Goal: Transaction & Acquisition: Purchase product/service

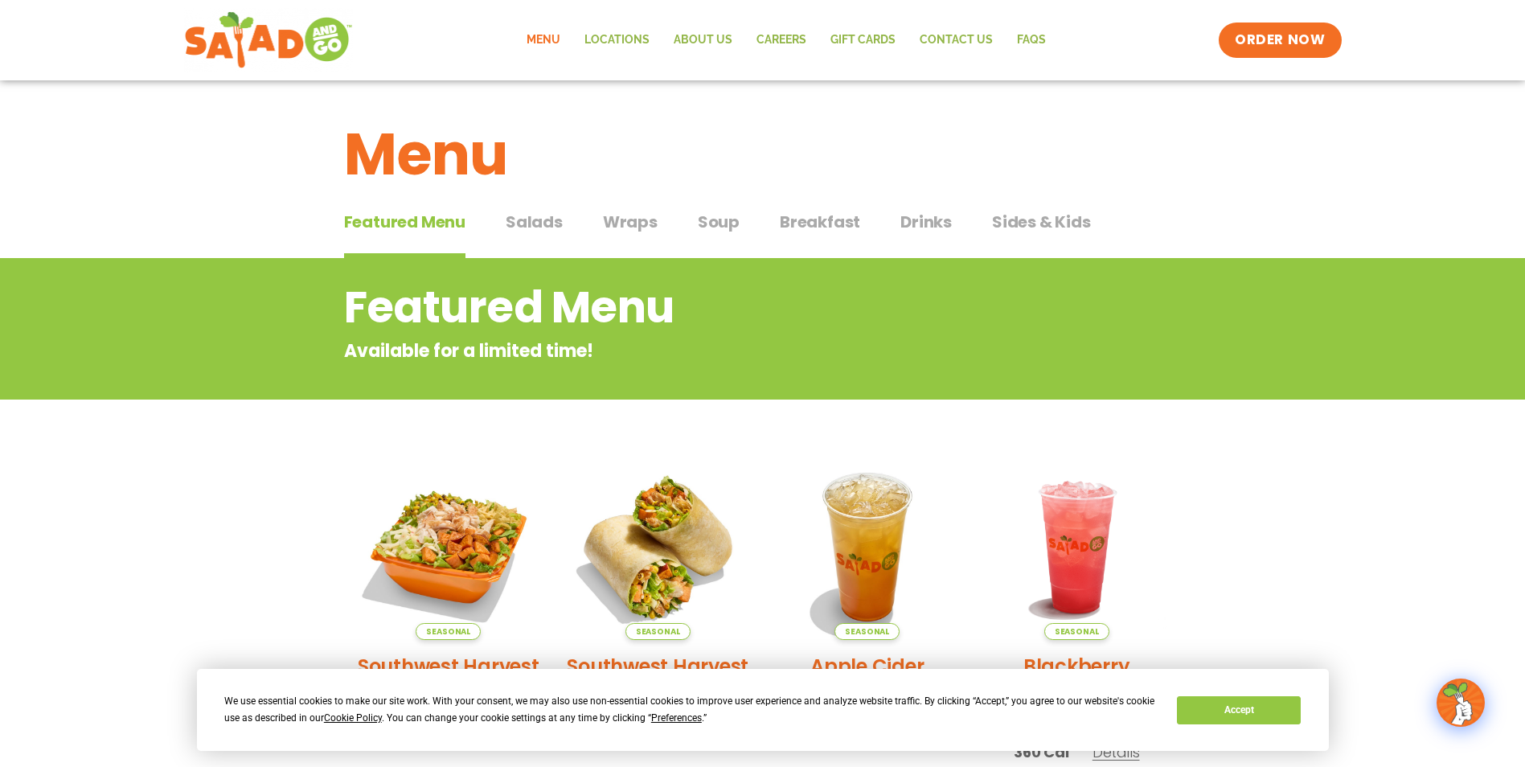
click at [821, 224] on span "Breakfast" at bounding box center [820, 222] width 80 height 24
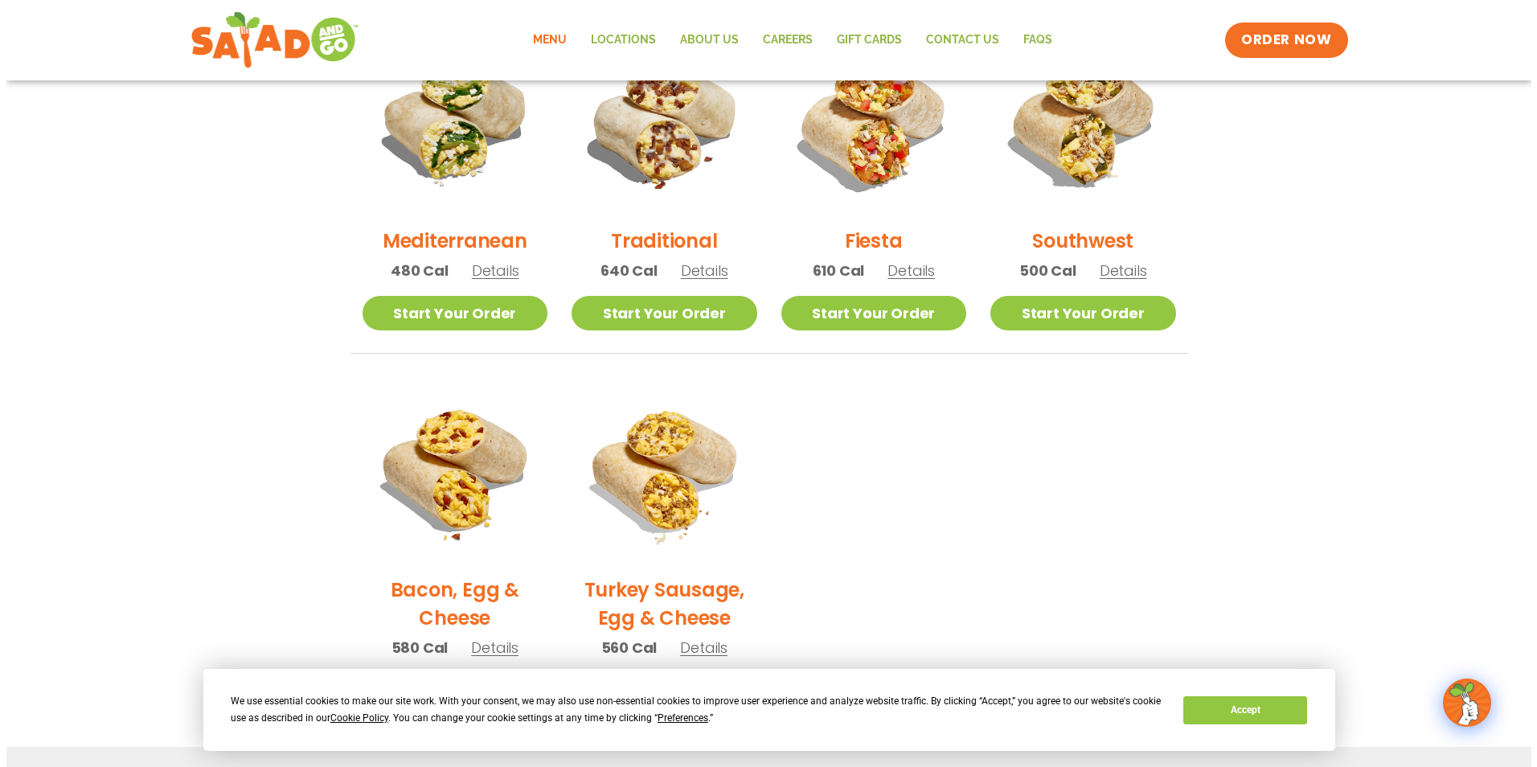
scroll to position [482, 0]
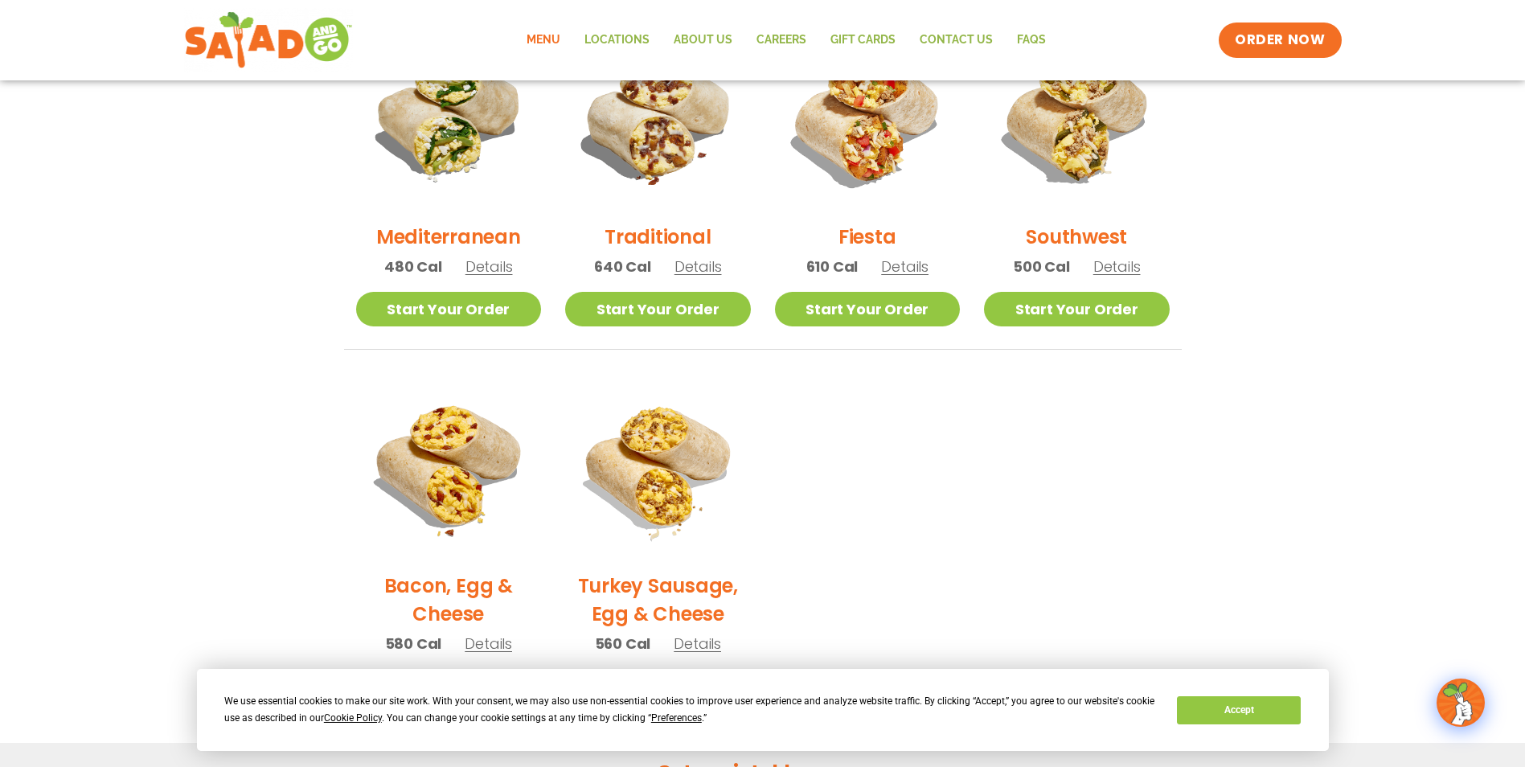
click at [692, 279] on div "Traditional 640 Cal Details" at bounding box center [658, 158] width 186 height 267
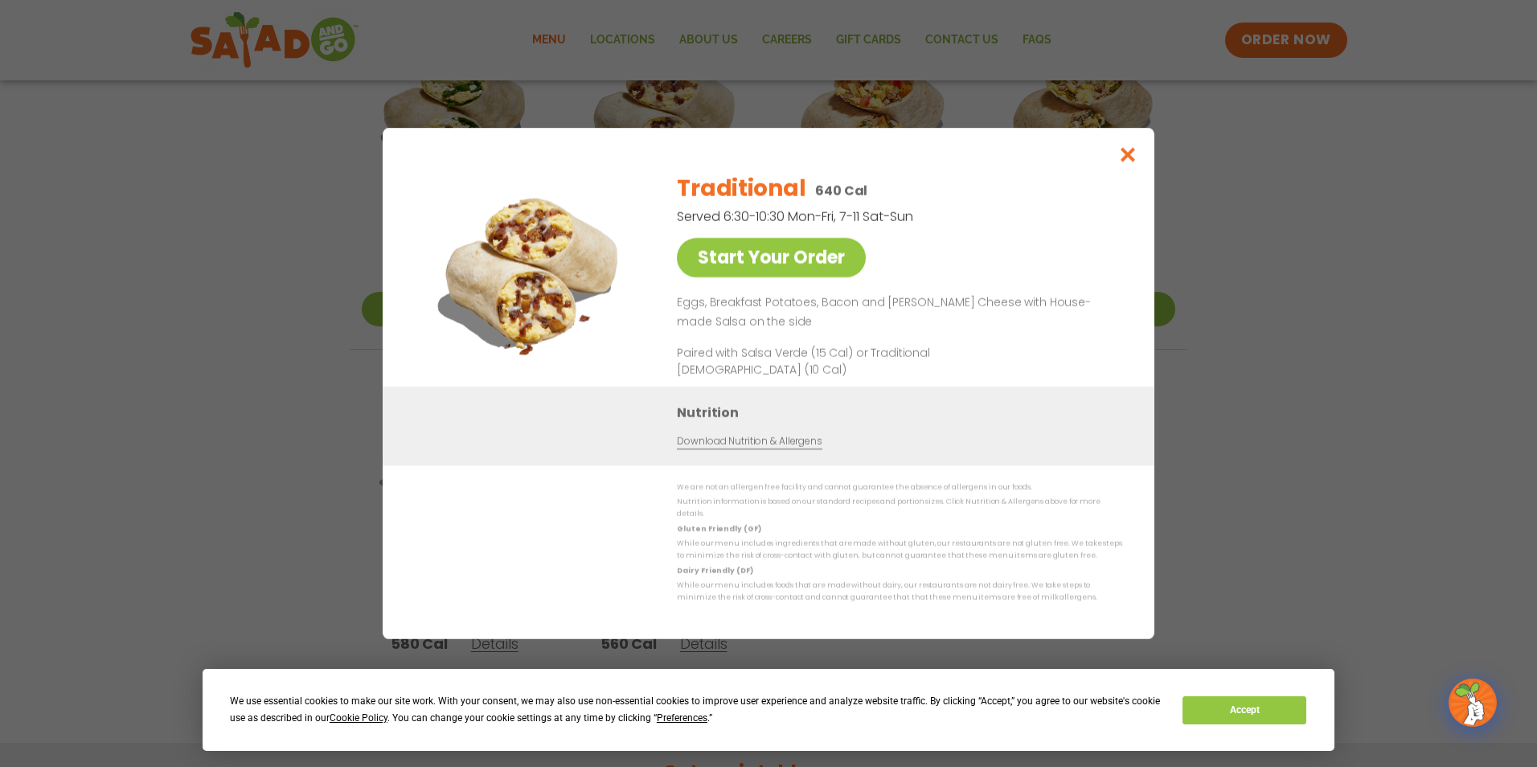
click at [700, 265] on link "Start Your Order" at bounding box center [771, 257] width 189 height 39
click at [1130, 161] on icon "Close modal" at bounding box center [1128, 154] width 20 height 17
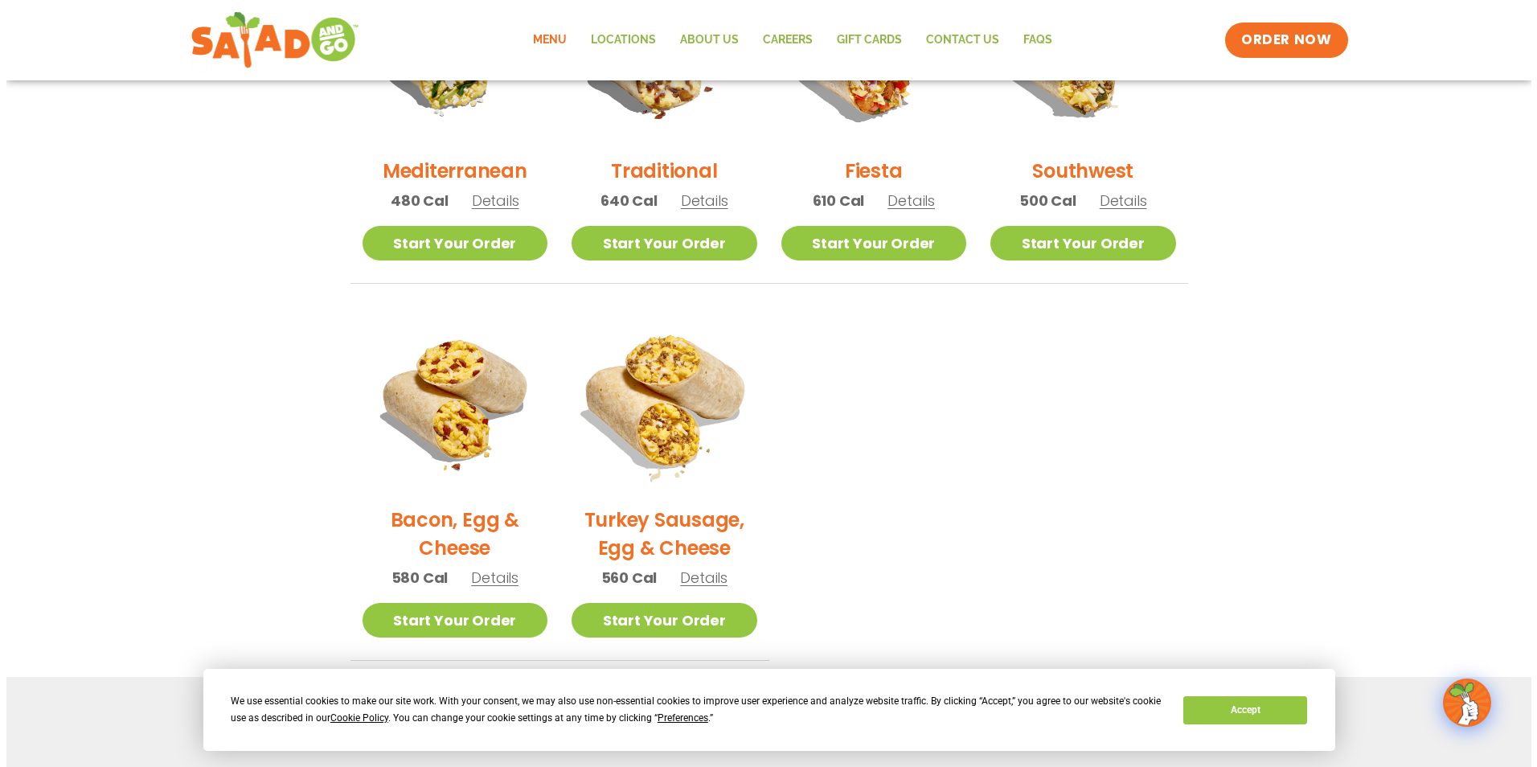
scroll to position [523, 0]
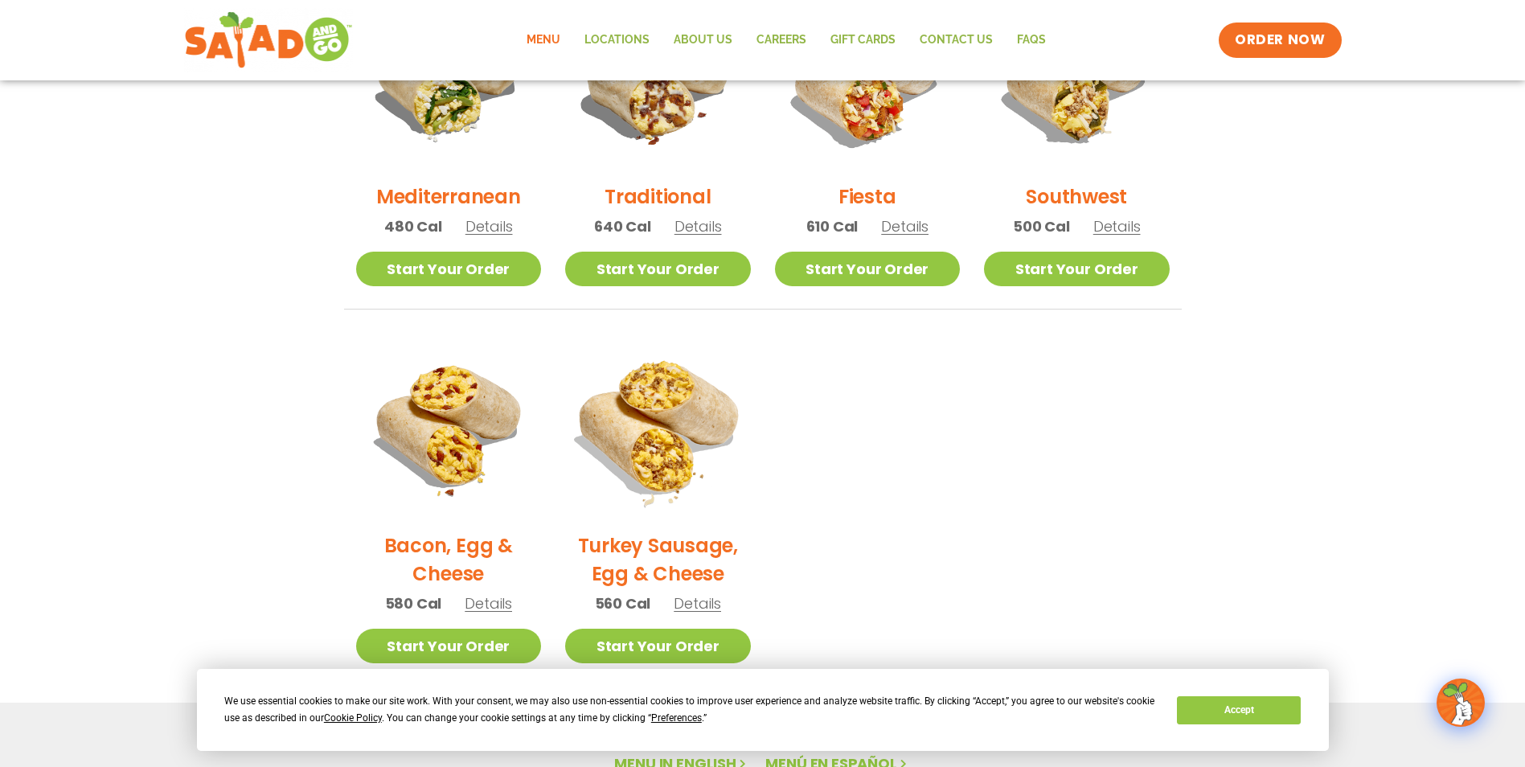
click at [683, 410] on img at bounding box center [658, 427] width 218 height 218
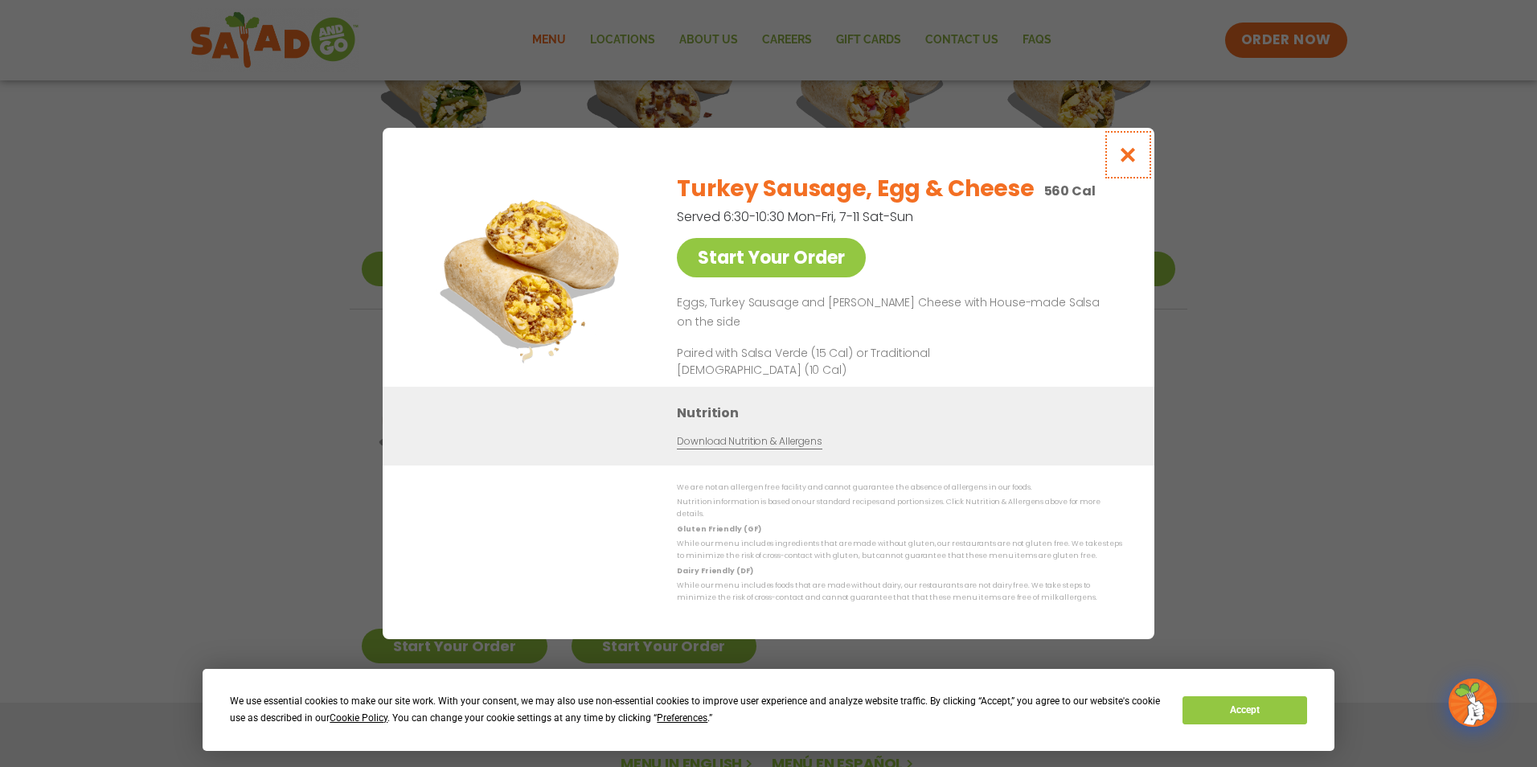
click at [1141, 160] on button "Close modal" at bounding box center [1128, 155] width 52 height 54
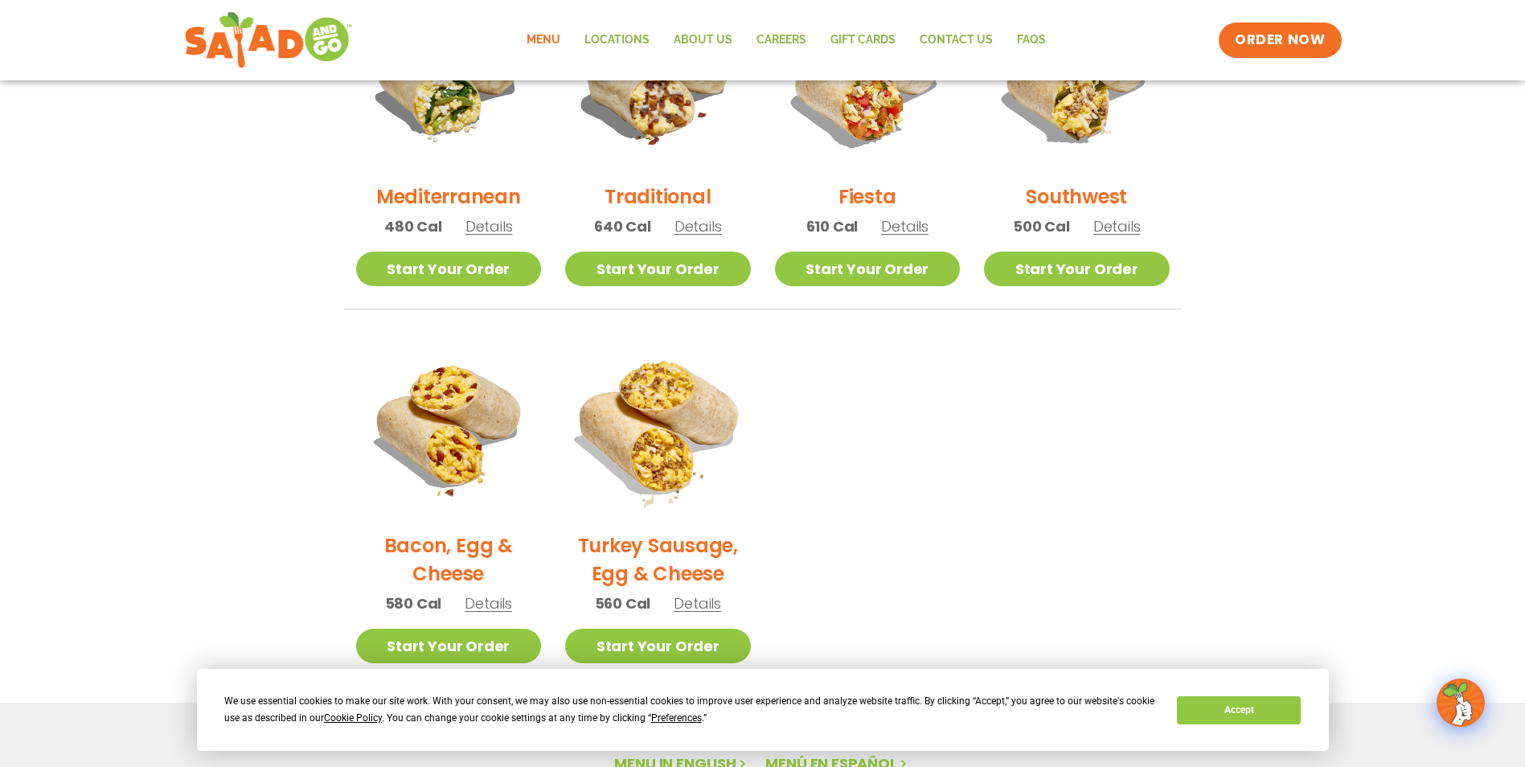
click at [706, 462] on img at bounding box center [658, 427] width 218 height 218
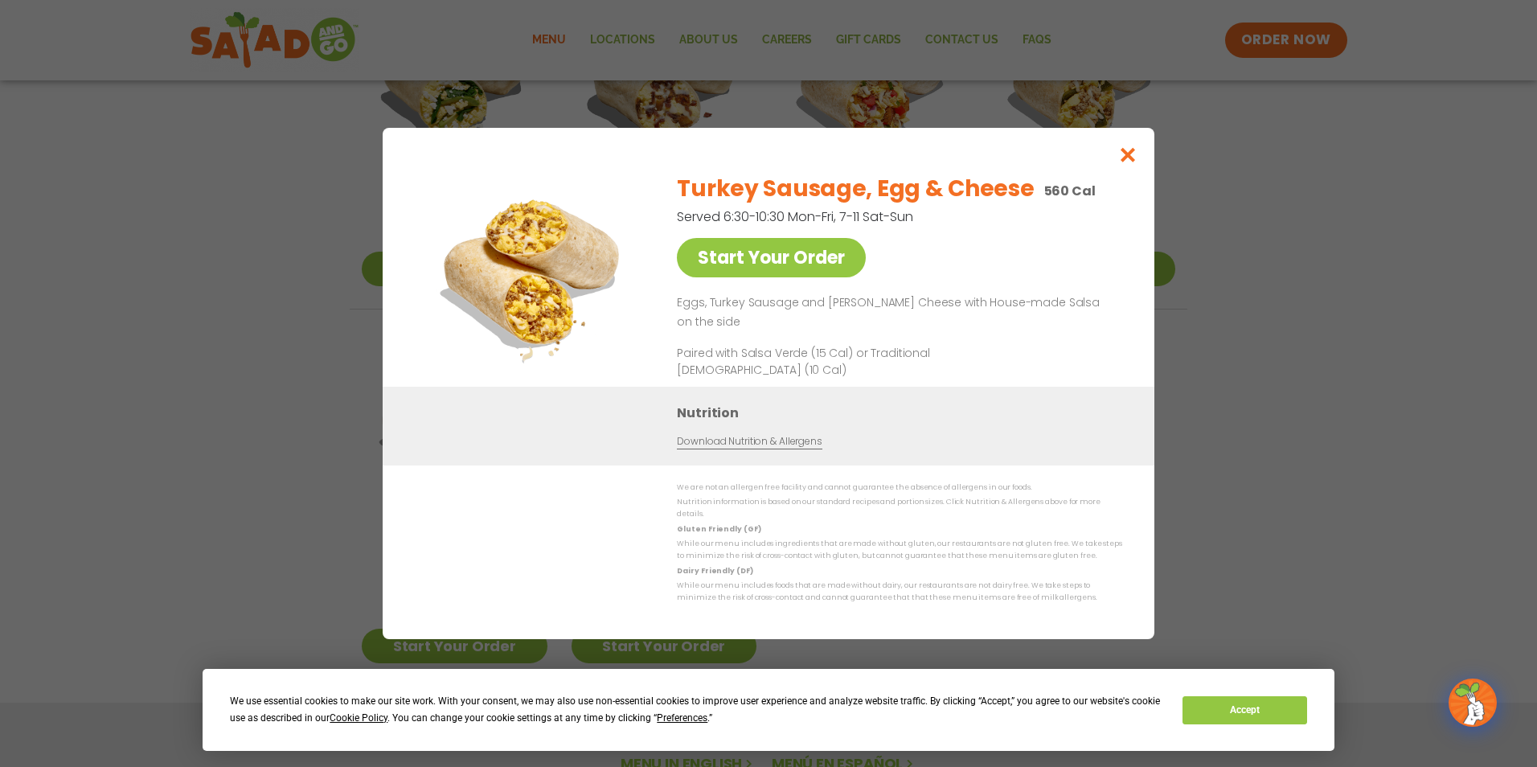
click at [862, 191] on h2 "Turkey Sausage, Egg & Cheese" at bounding box center [855, 189] width 357 height 34
copy h2 "Turkey Sausage, Egg & Cheese"
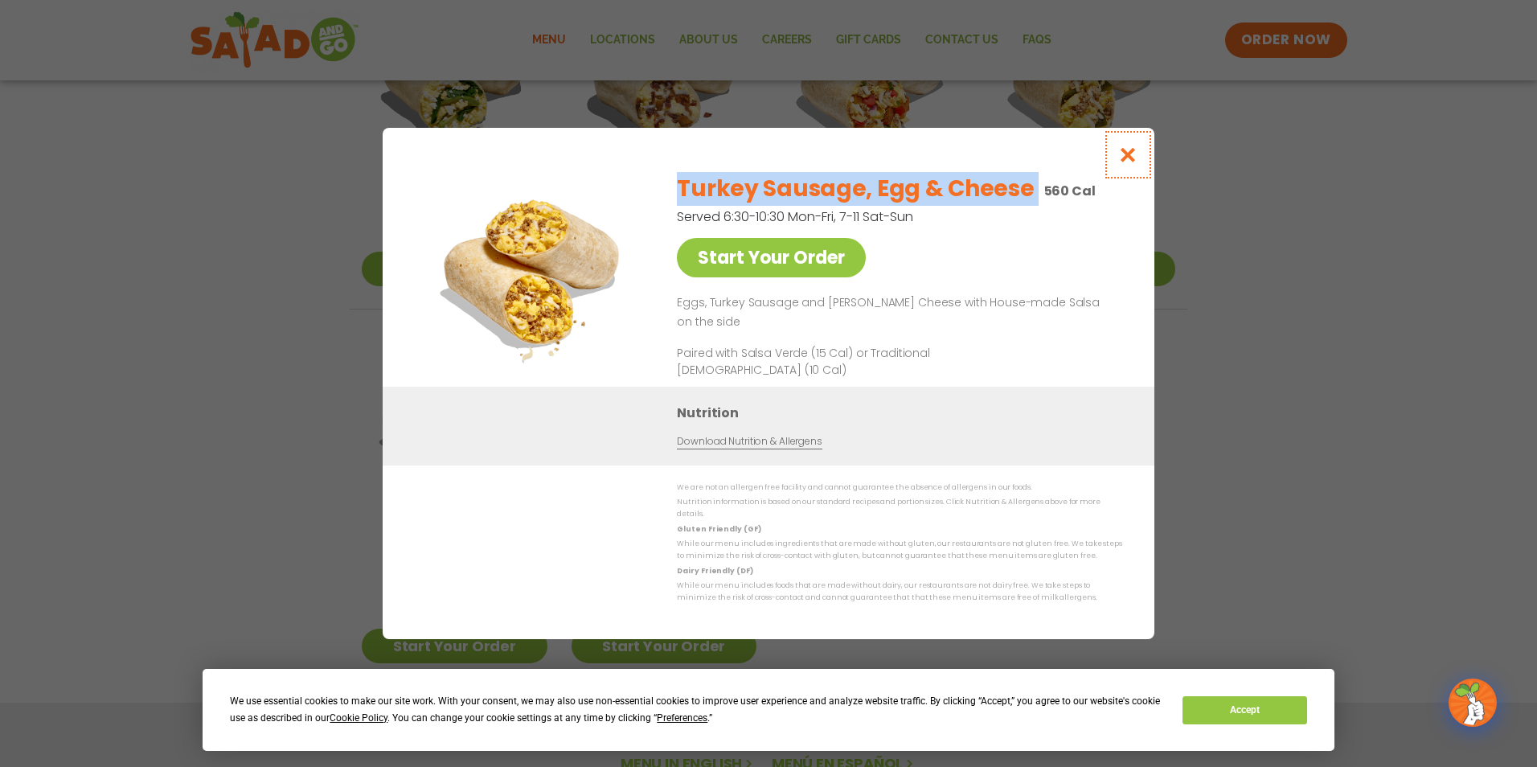
click at [1133, 163] on icon "Close modal" at bounding box center [1128, 154] width 20 height 17
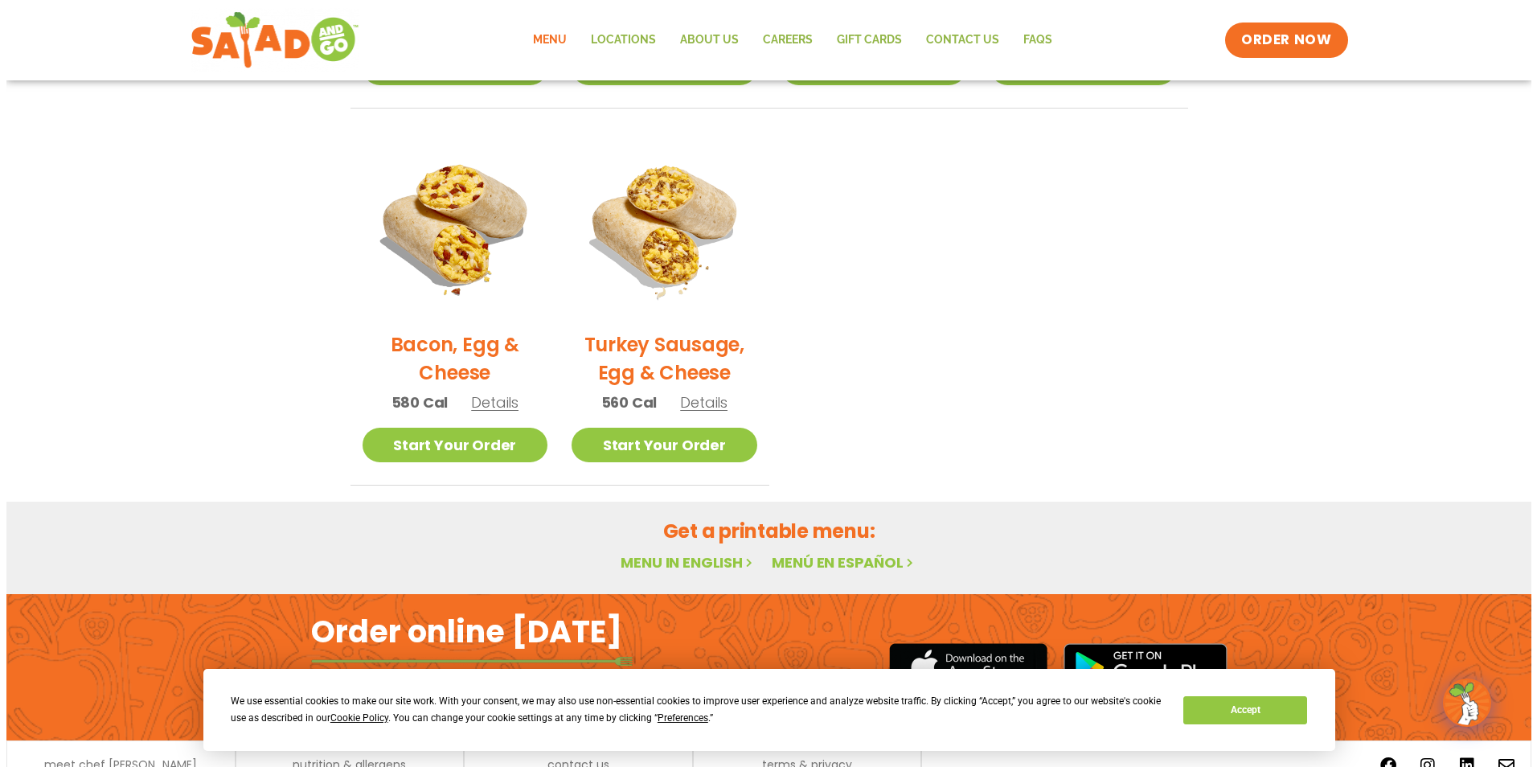
scroll to position [797, 0]
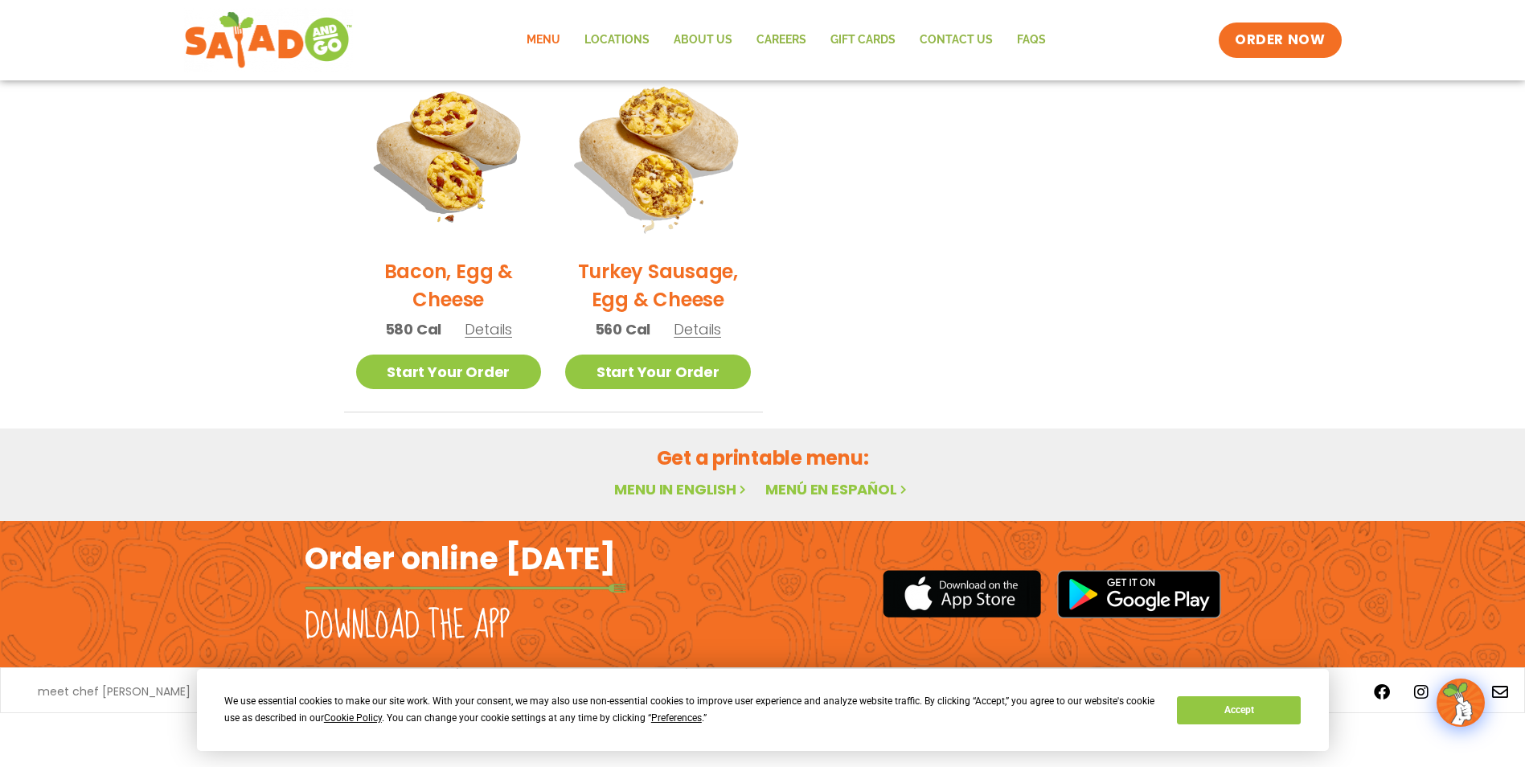
click at [696, 207] on img at bounding box center [658, 152] width 218 height 218
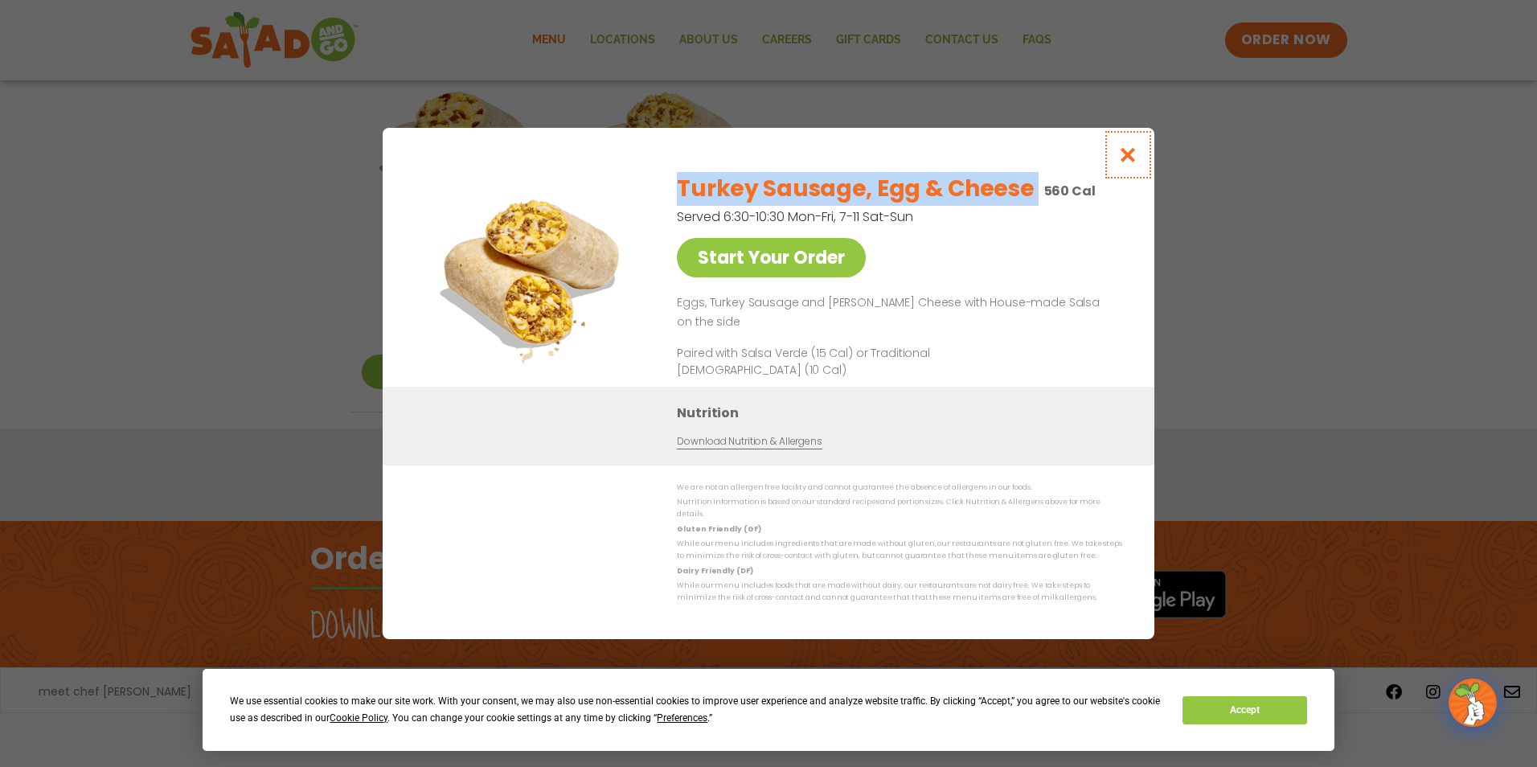
click at [1131, 156] on icon "Close modal" at bounding box center [1128, 154] width 20 height 17
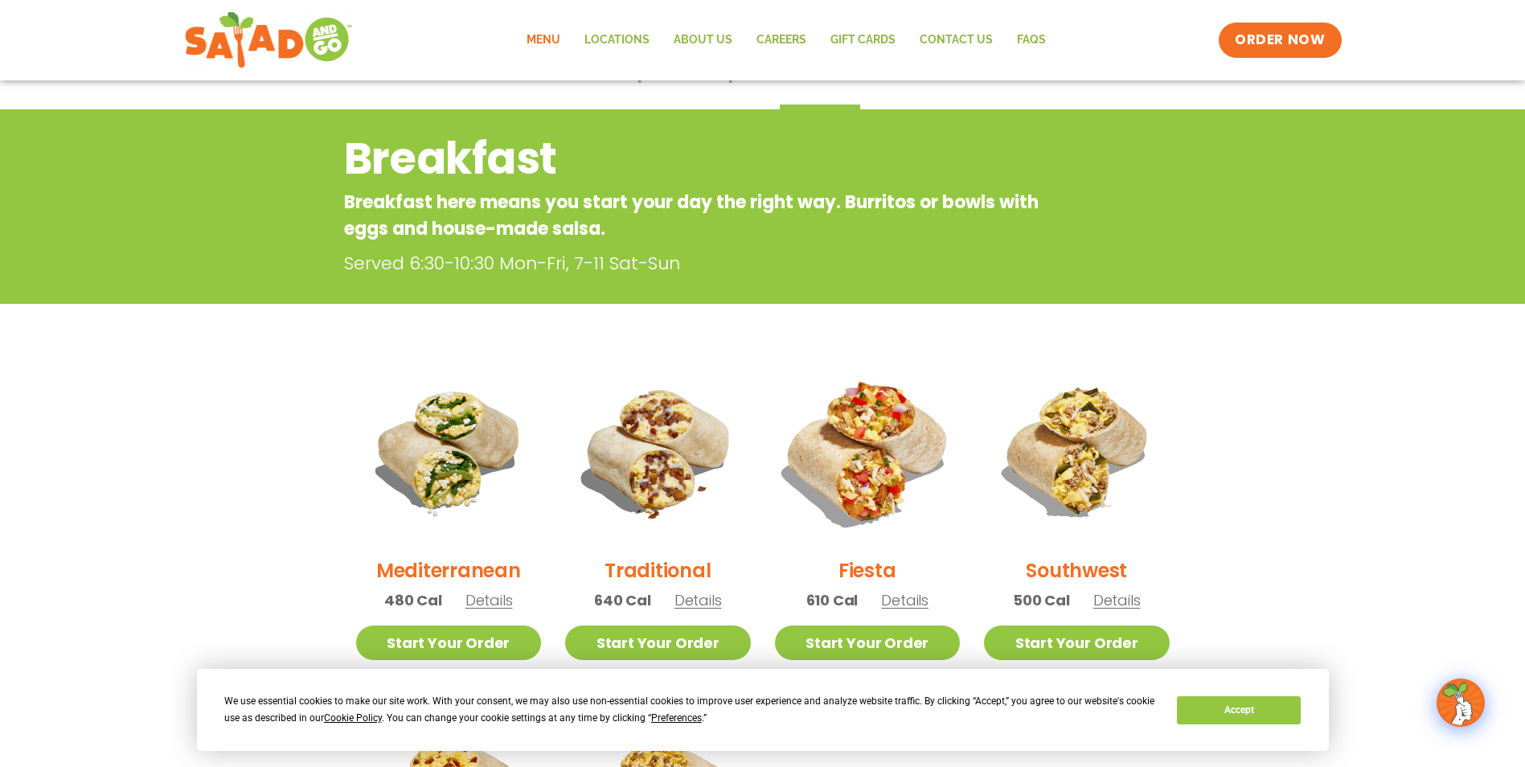
scroll to position [0, 0]
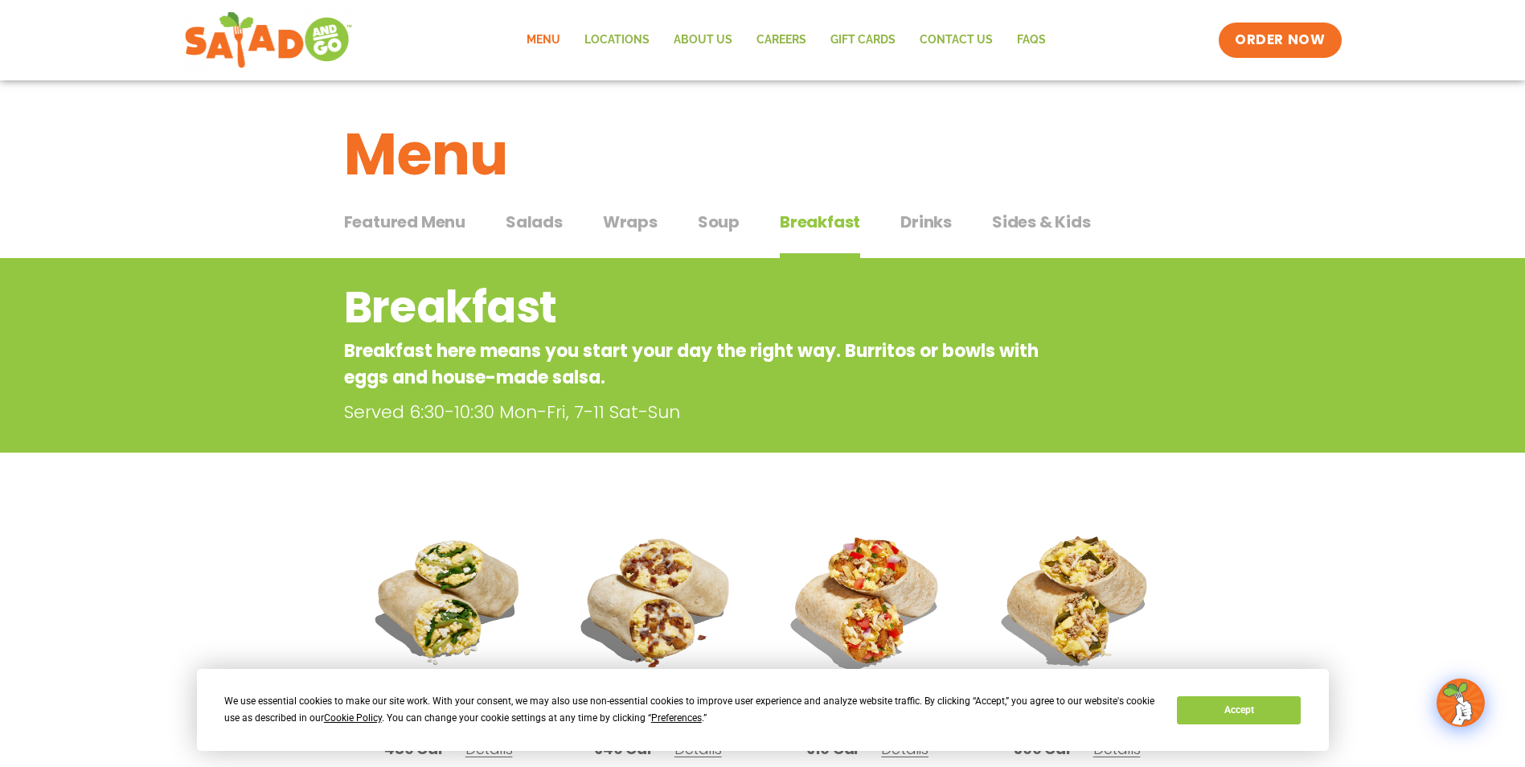
click at [698, 214] on span "Soup" at bounding box center [719, 222] width 42 height 24
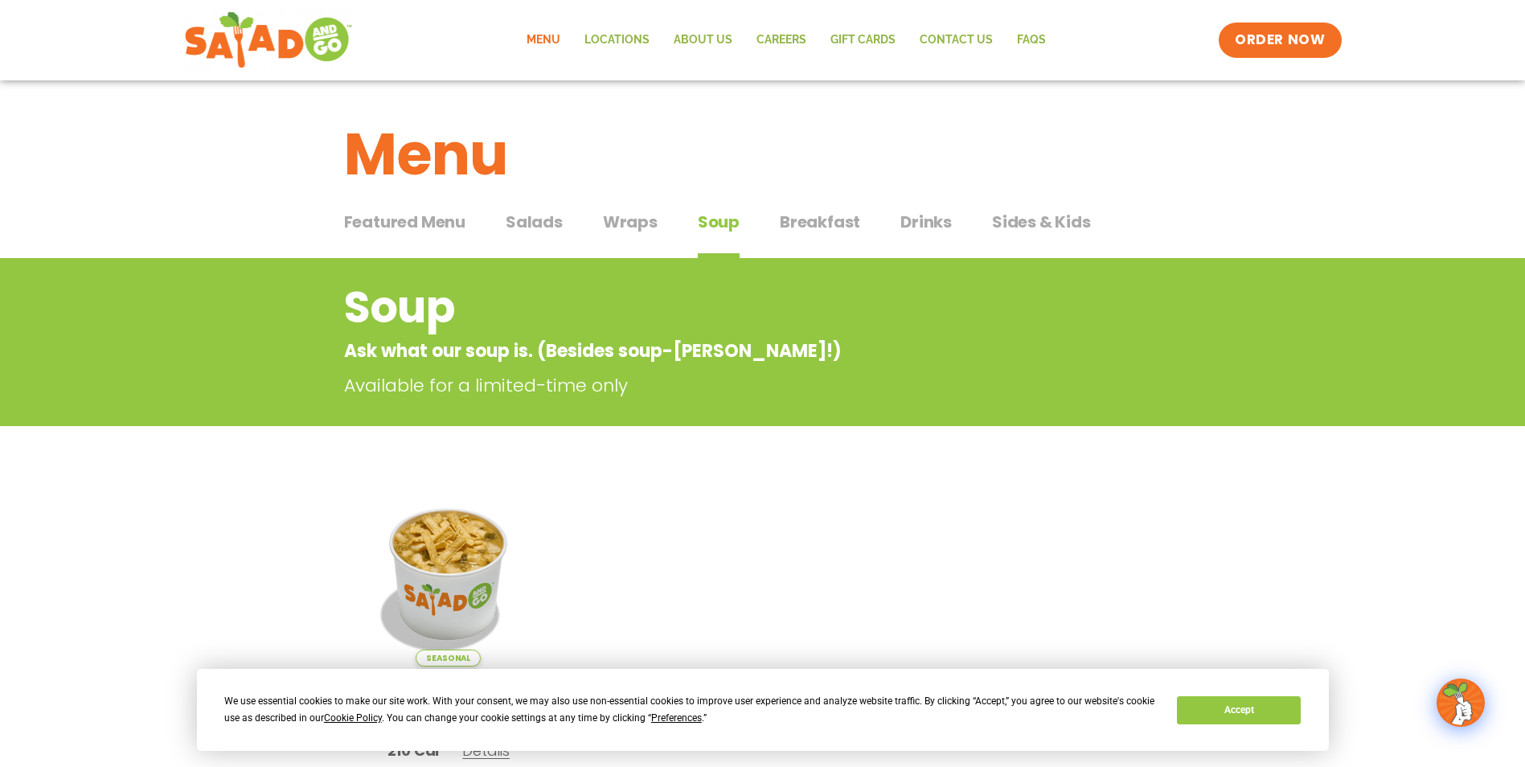
click at [646, 229] on span "Wraps" at bounding box center [630, 222] width 55 height 24
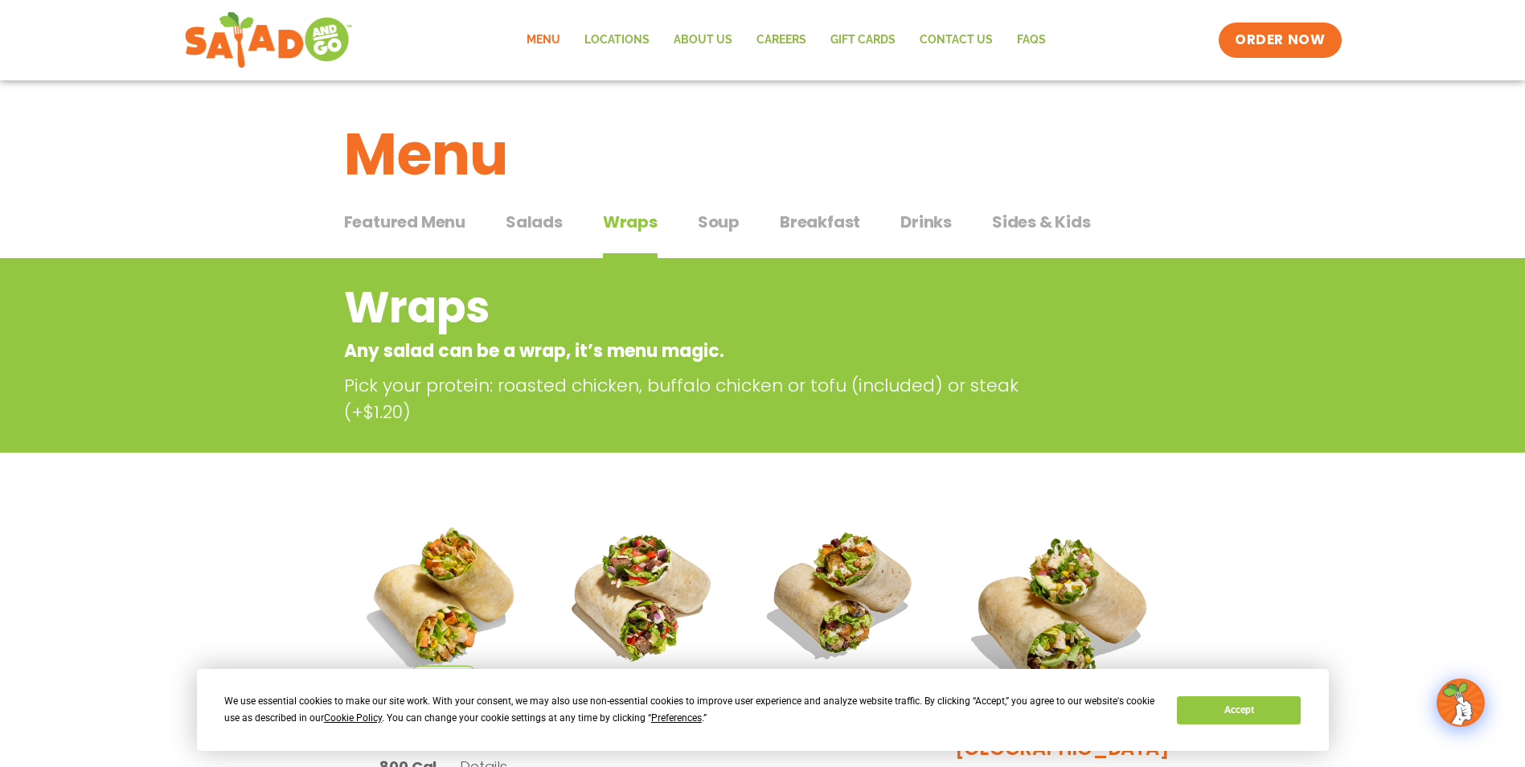
click at [550, 229] on span "Salads" at bounding box center [534, 222] width 57 height 24
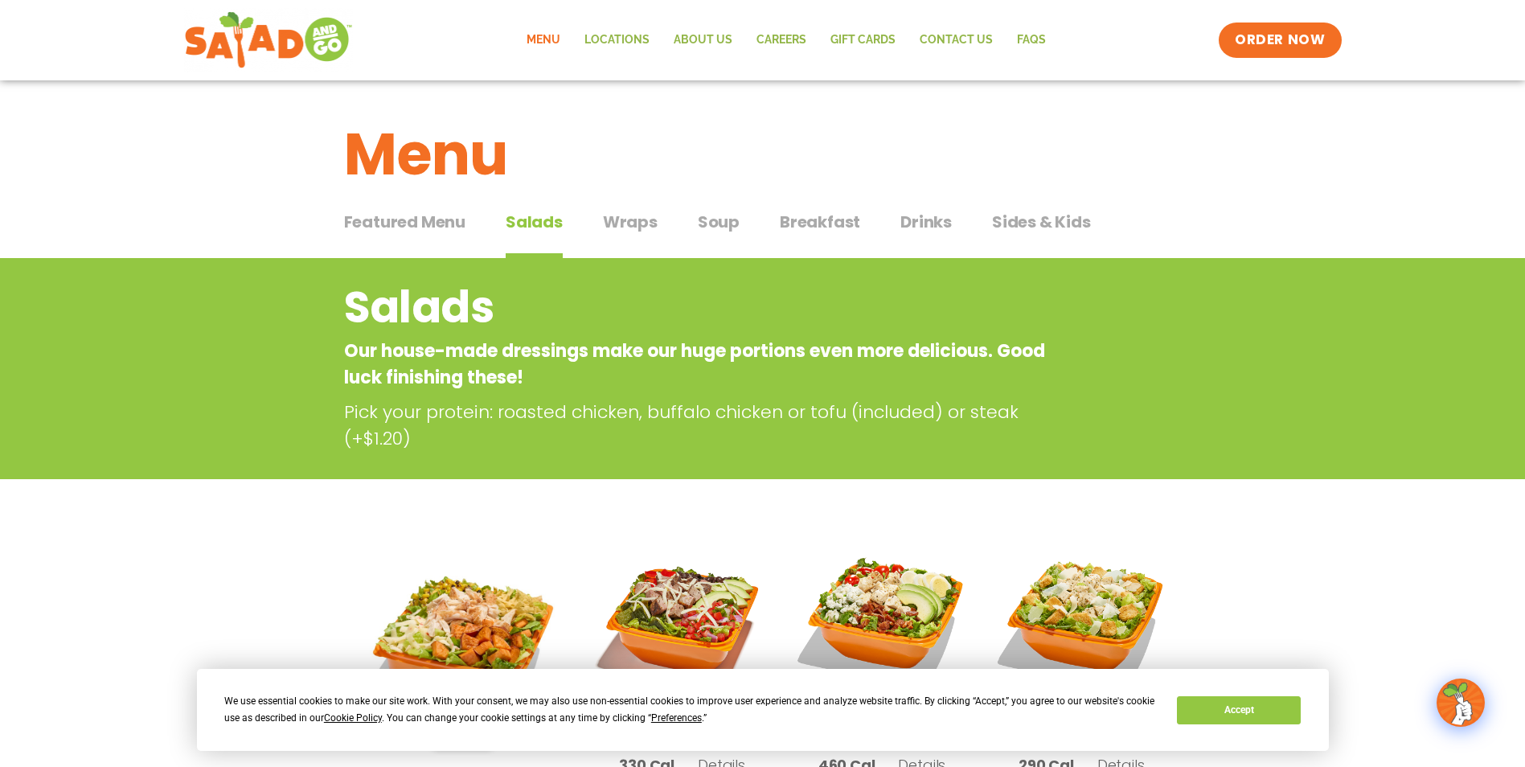
click at [439, 239] on button "Featured Menu Featured Menu" at bounding box center [404, 234] width 121 height 49
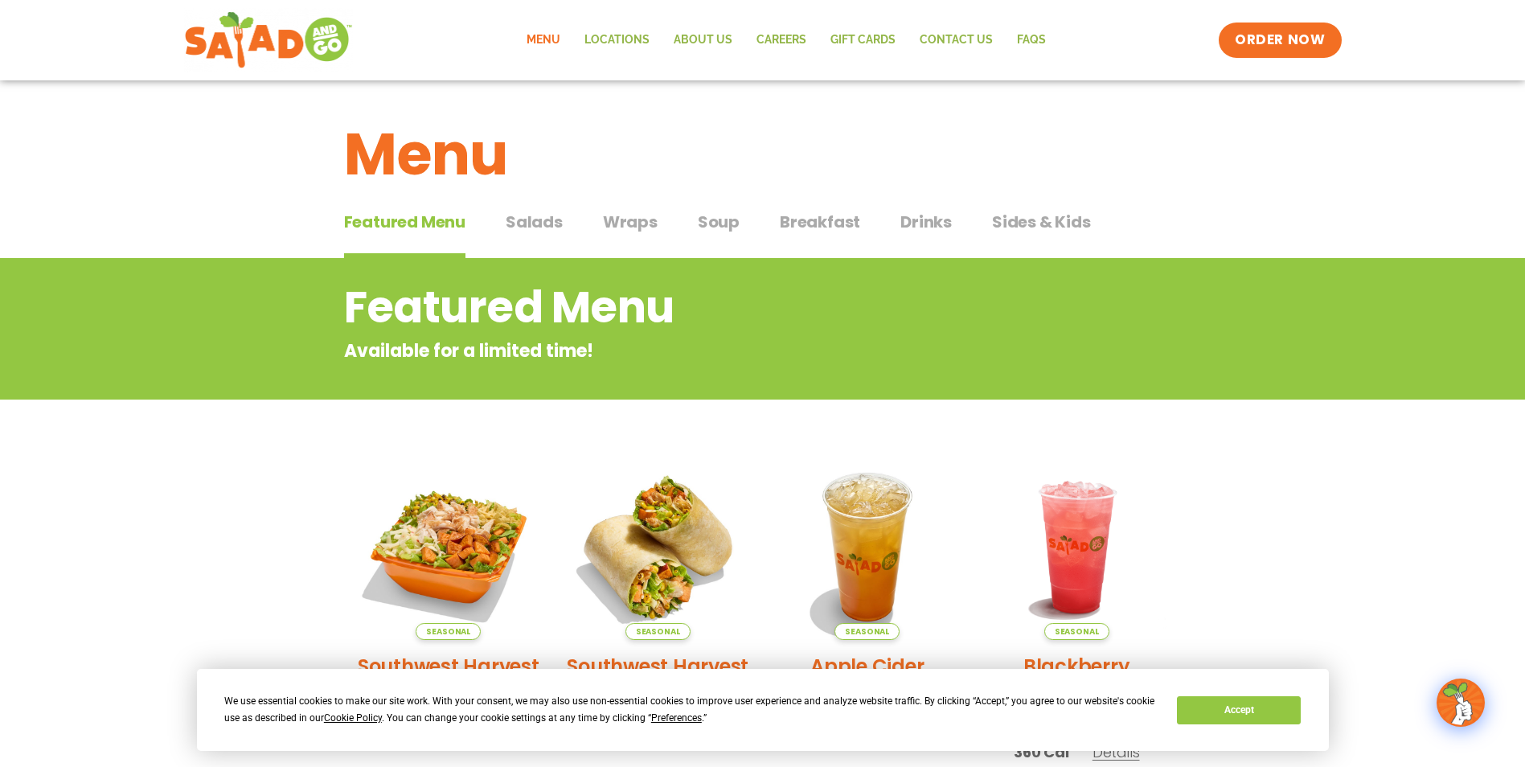
click at [840, 218] on span "Breakfast" at bounding box center [820, 222] width 80 height 24
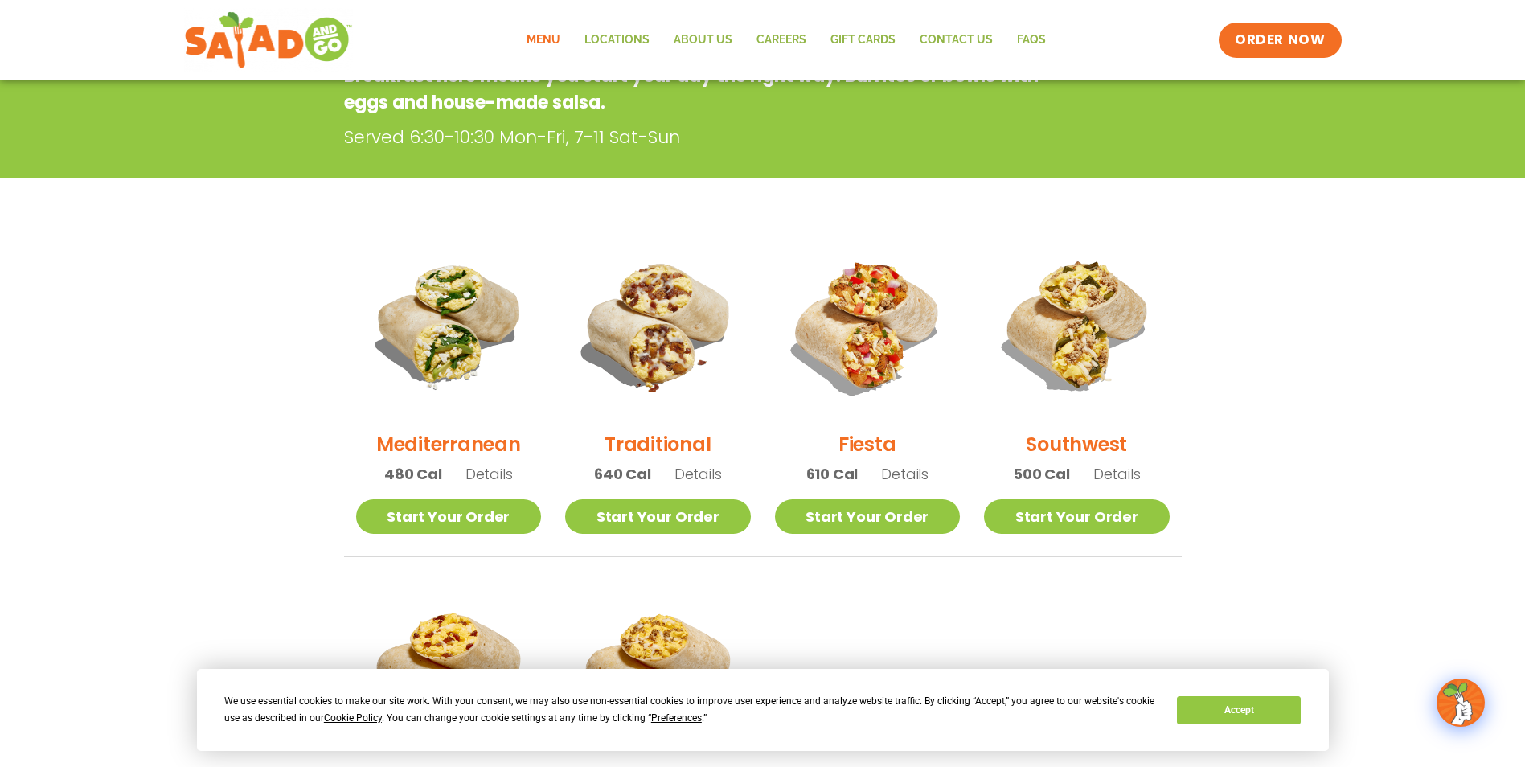
scroll to position [797, 0]
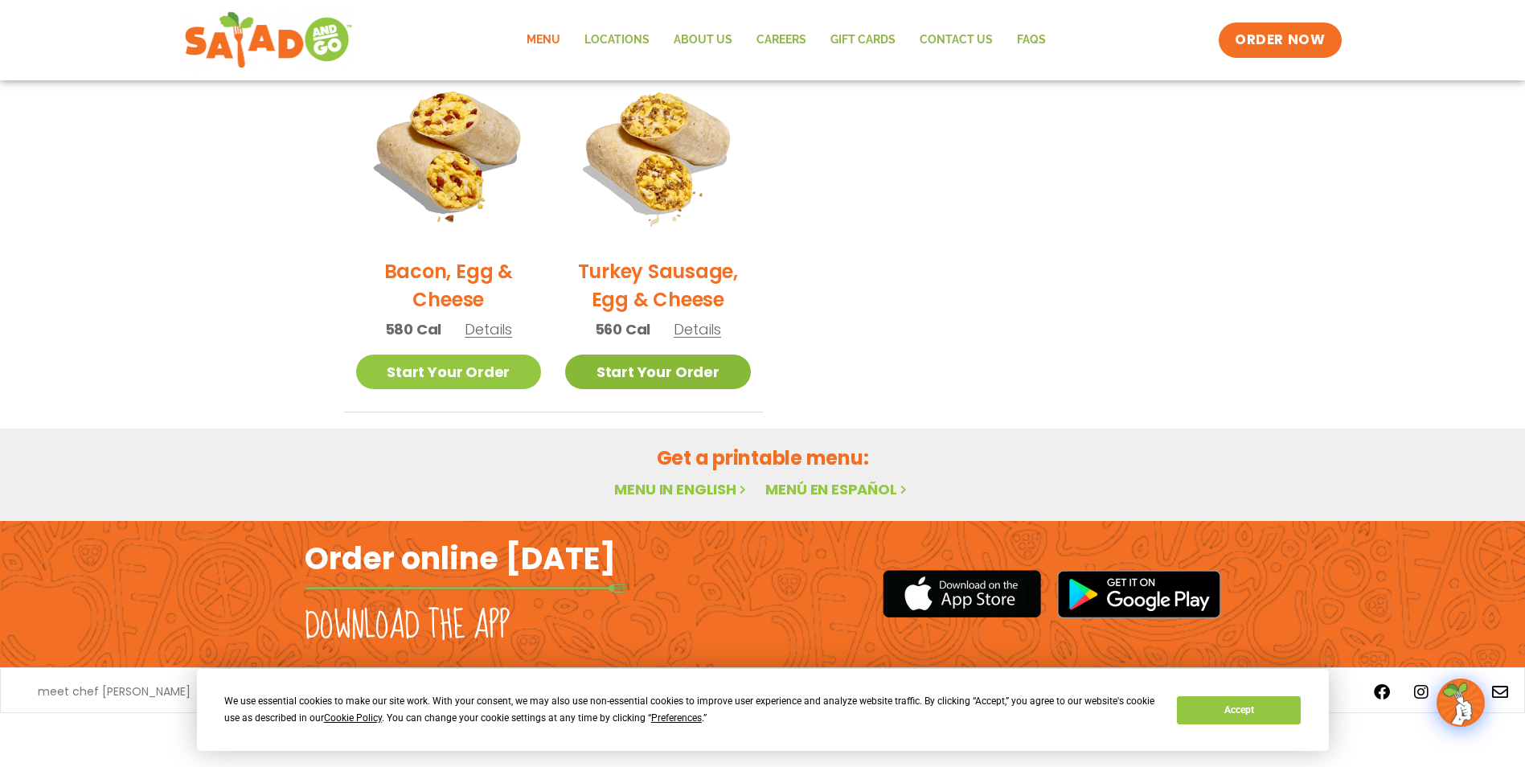
click at [718, 367] on link "Start Your Order" at bounding box center [658, 372] width 186 height 35
